Goal: Information Seeking & Learning: Find specific page/section

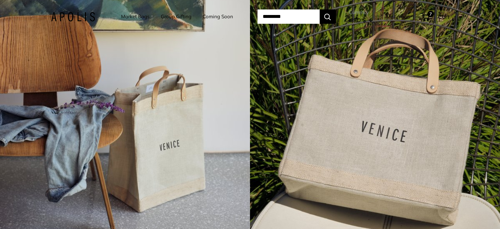
click at [132, 17] on link "Market Bags" at bounding box center [135, 16] width 28 height 9
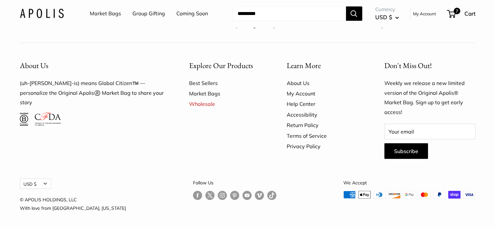
click at [301, 103] on link "Help Center" at bounding box center [324, 104] width 75 height 10
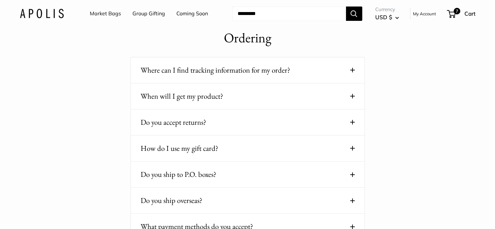
scroll to position [228, 0]
click at [350, 118] on button "Do you accept returns?" at bounding box center [248, 122] width 214 height 13
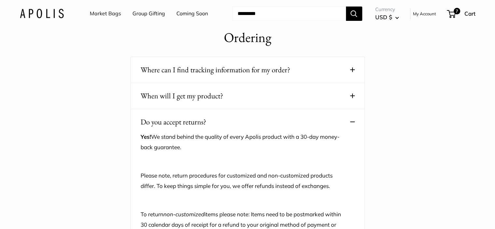
scroll to position [261, 0]
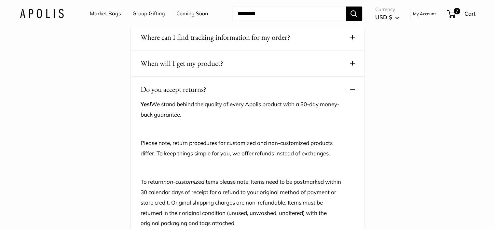
drag, startPoint x: 190, startPoint y: 114, endPoint x: 135, endPoint y: 106, distance: 55.6
copy p "Yes! We stand behind the quality of every Apolis product with a 30-day money-ba…"
click at [286, 17] on input "Search..." at bounding box center [290, 14] width 114 height 14
paste input "**********"
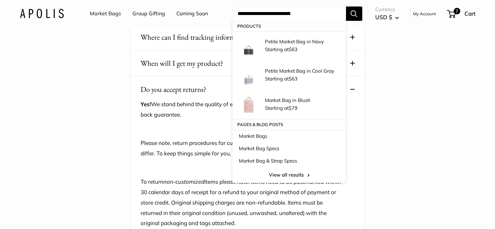
type input "**********"
click at [356, 16] on button "Search" at bounding box center [354, 14] width 16 height 14
